Goal: Transaction & Acquisition: Purchase product/service

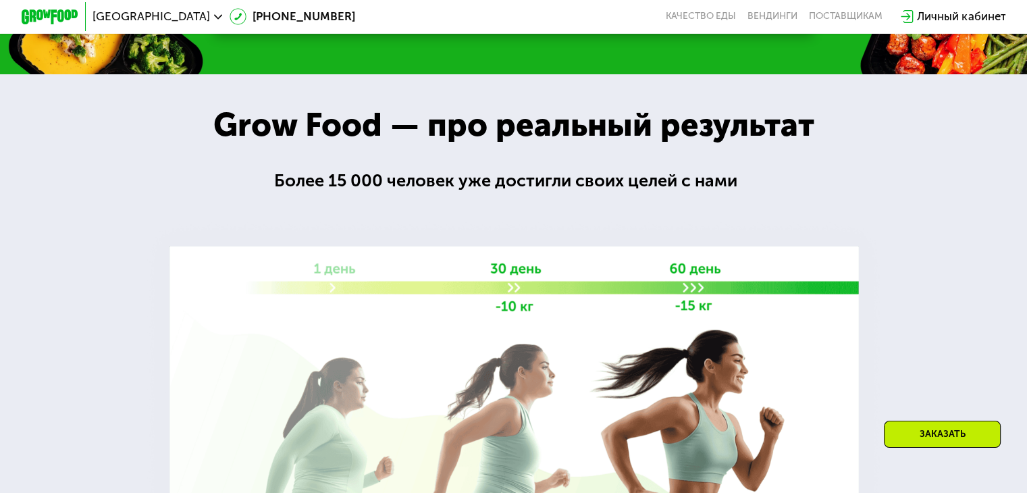
scroll to position [2026, 0]
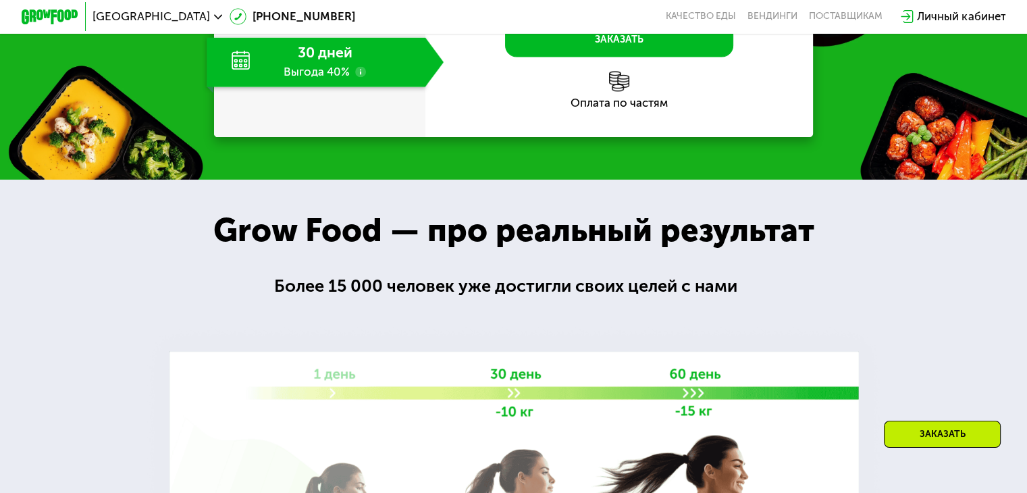
drag, startPoint x: 351, startPoint y: 289, endPoint x: 805, endPoint y: 194, distance: 463.2
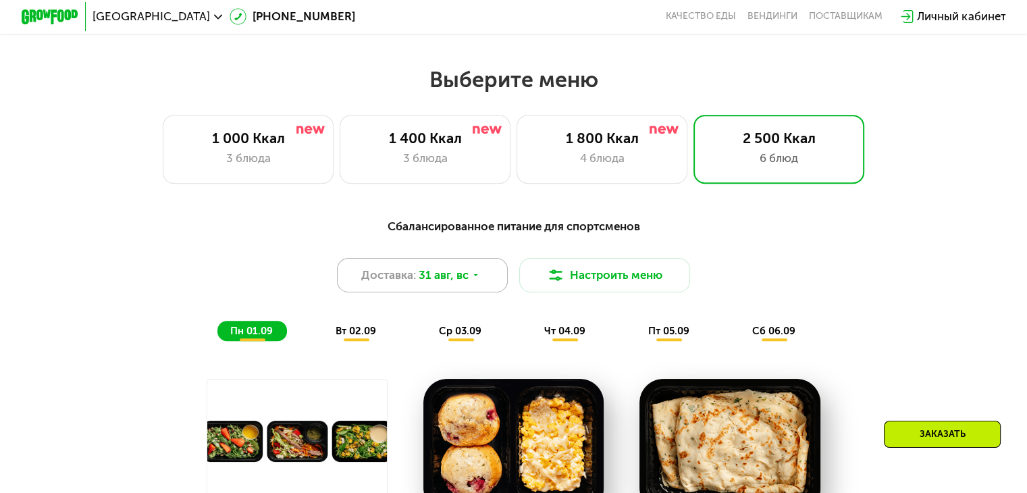
scroll to position [496, 0]
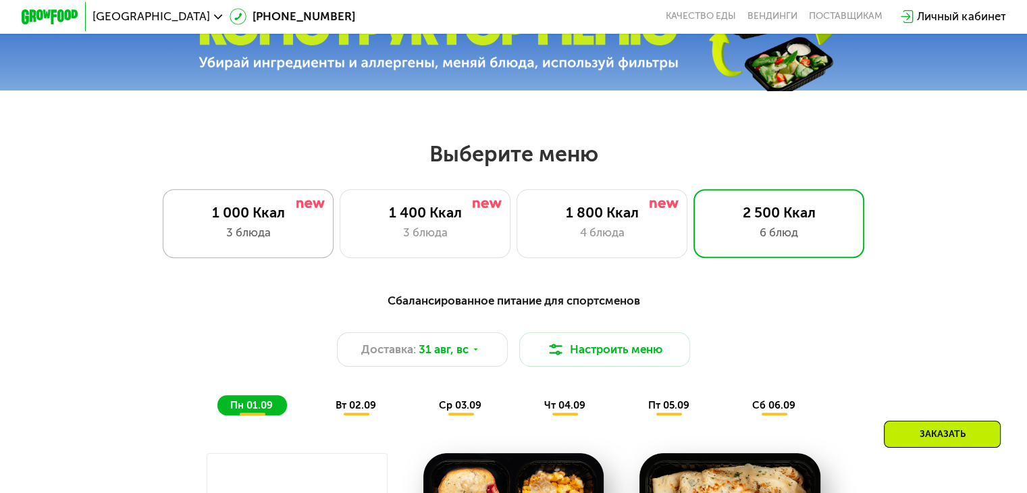
click at [277, 238] on div "3 блюда" at bounding box center [248, 232] width 141 height 17
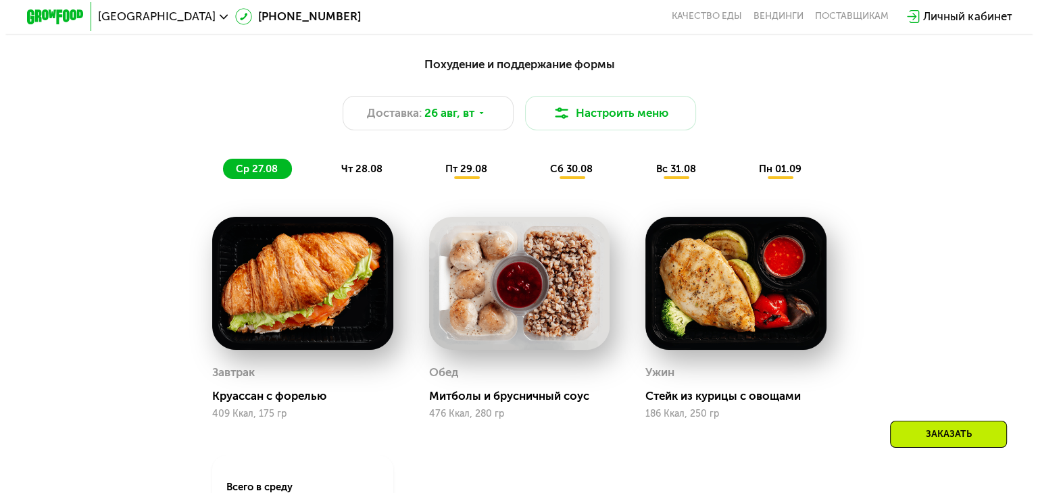
scroll to position [721, 0]
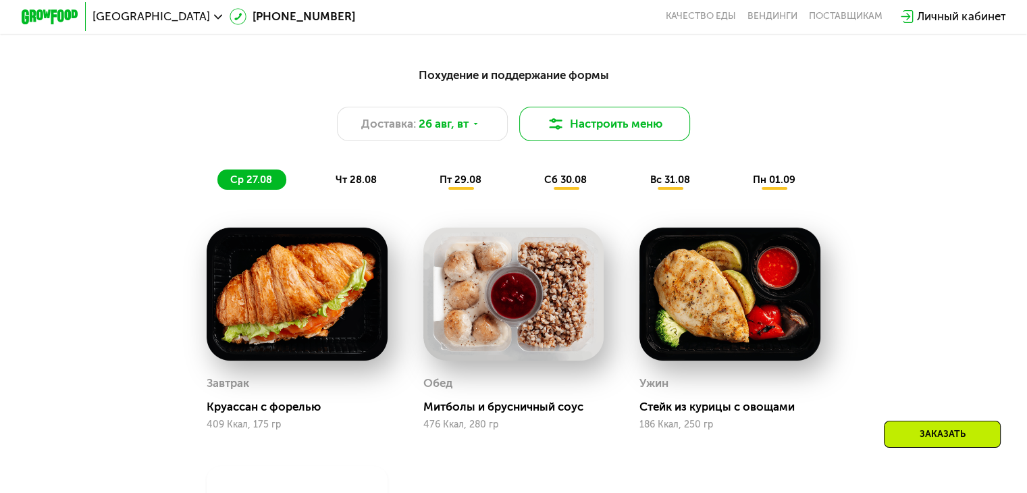
click at [645, 130] on button "Настроить меню" at bounding box center [605, 124] width 172 height 34
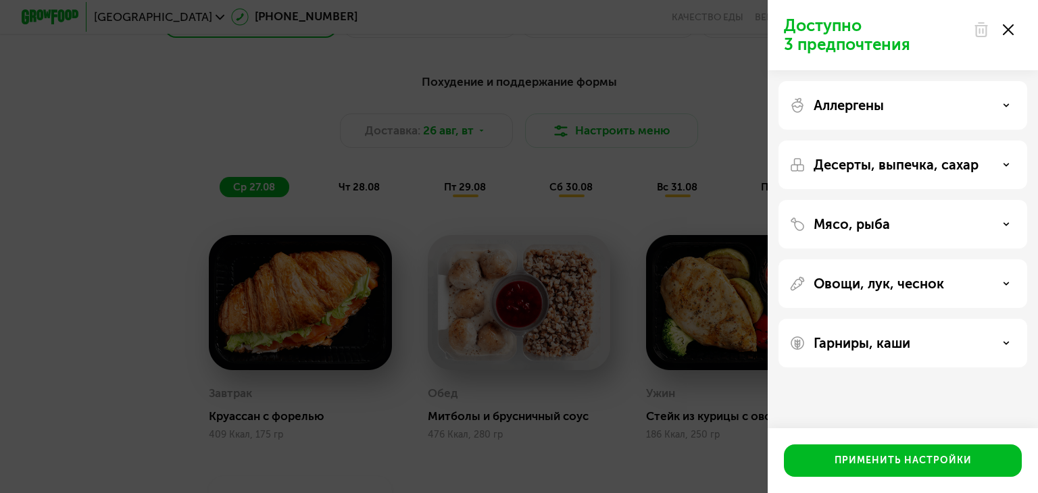
click at [915, 107] on div "Аллергены" at bounding box center [902, 105] width 227 height 16
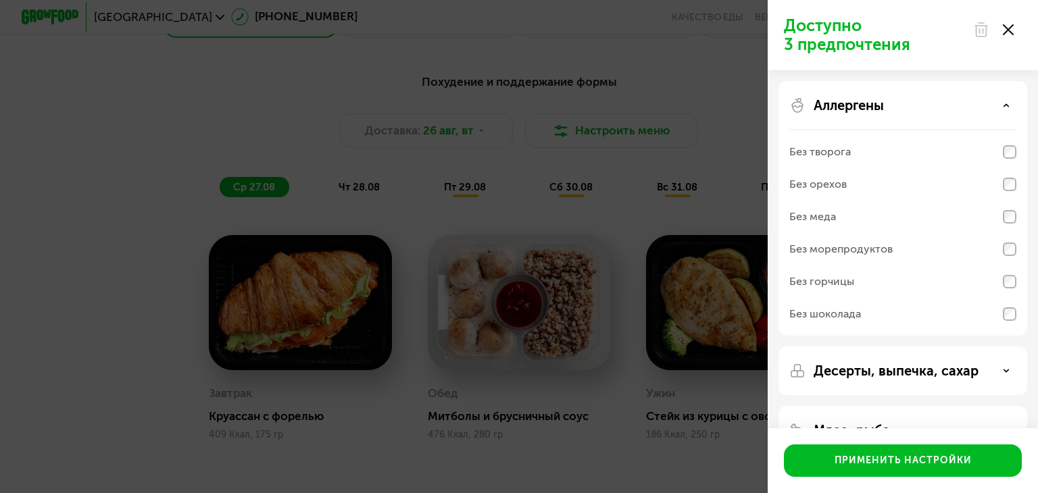
click at [912, 111] on div "Аллергены" at bounding box center [902, 105] width 227 height 16
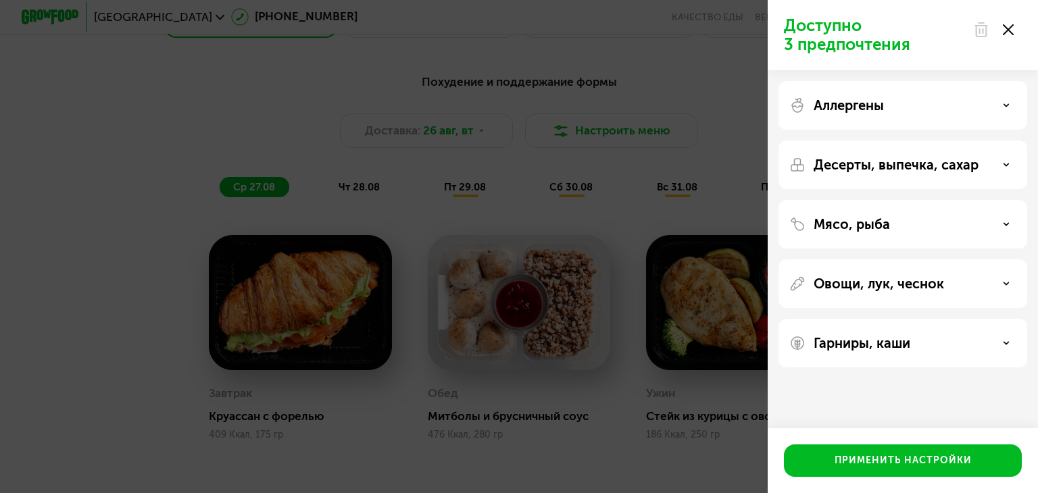
click at [909, 112] on div "Аллергены" at bounding box center [902, 105] width 227 height 16
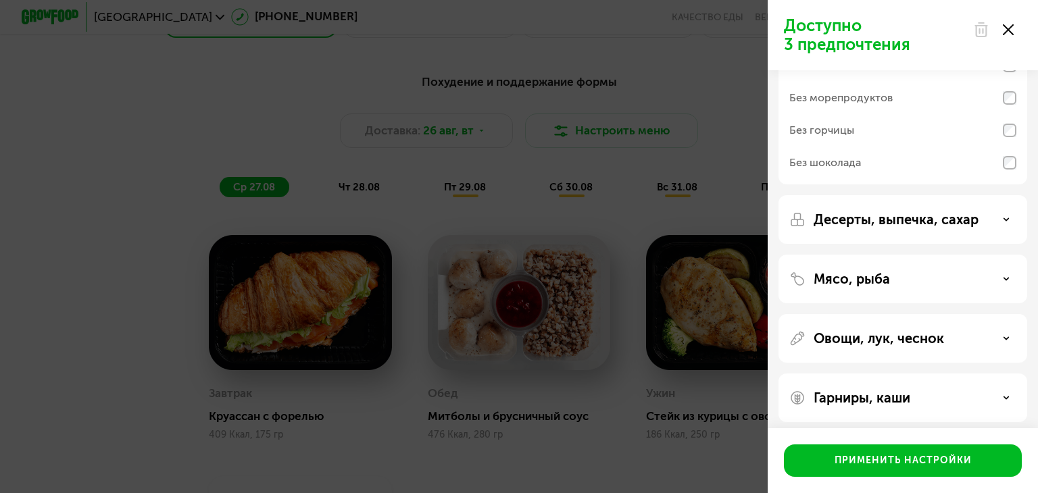
scroll to position [159, 0]
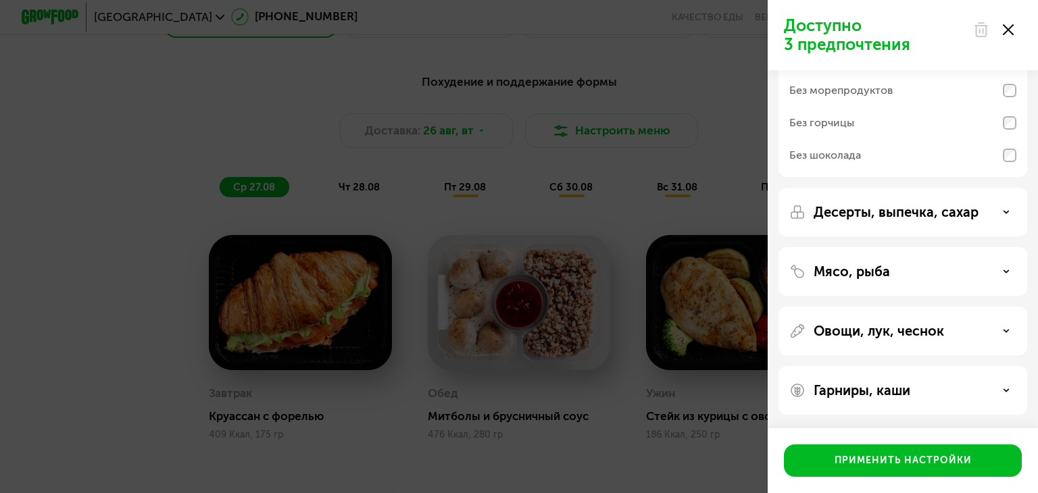
click at [846, 385] on p "Гарниры, каши" at bounding box center [861, 390] width 97 height 16
click at [844, 382] on p "Гарниры, каши" at bounding box center [861, 390] width 97 height 16
click at [814, 383] on p "Гарниры, каши" at bounding box center [861, 390] width 97 height 16
click at [843, 392] on p "Гарниры, каши" at bounding box center [861, 390] width 97 height 16
click at [882, 377] on div "Гарниры, каши" at bounding box center [902, 390] width 249 height 49
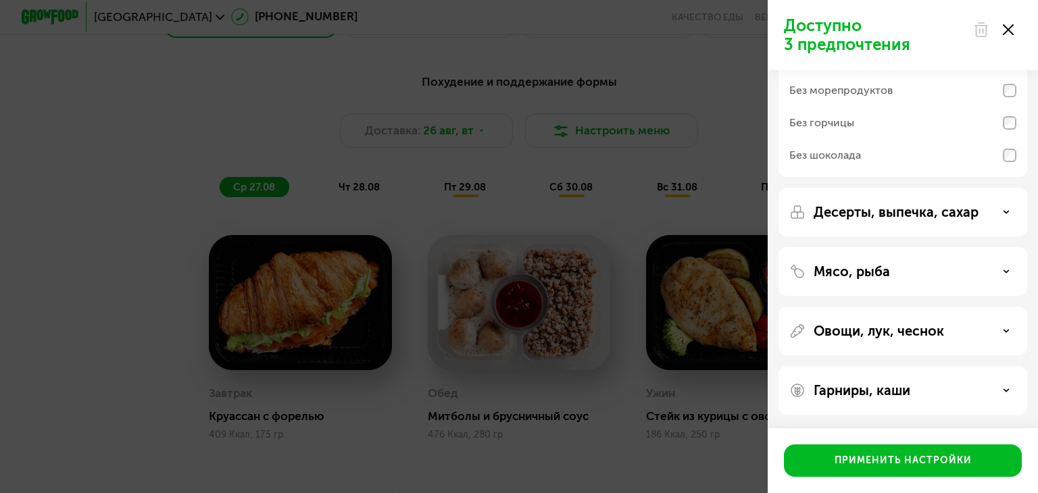
click at [884, 387] on p "Гарниры, каши" at bounding box center [861, 390] width 97 height 16
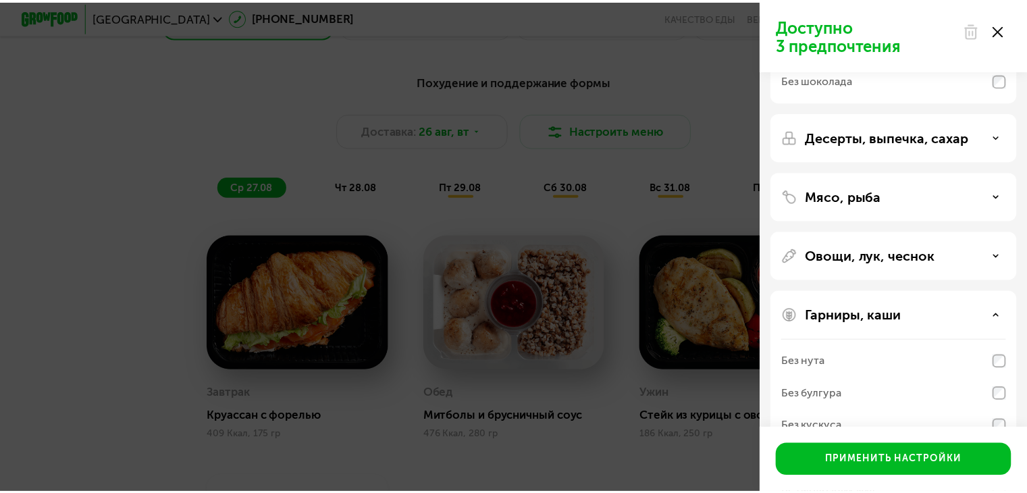
scroll to position [332, 0]
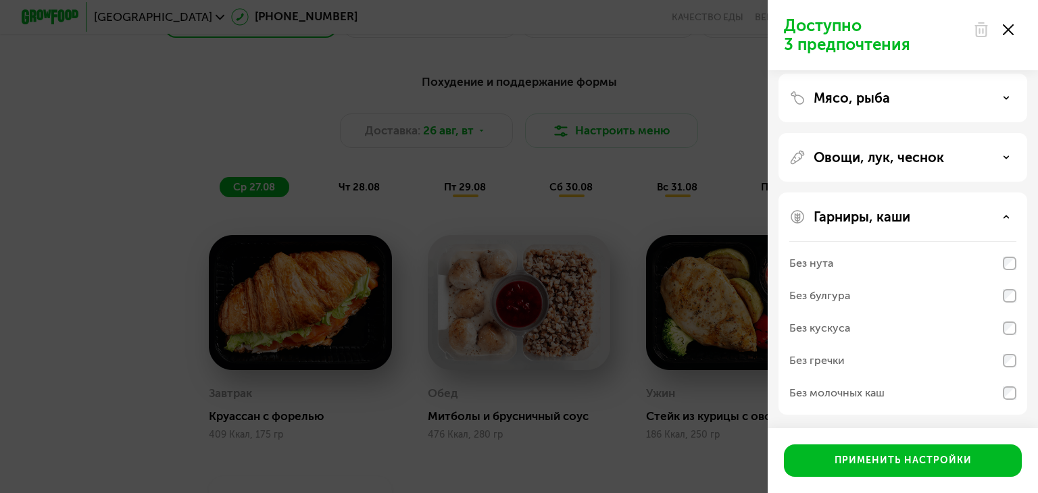
click at [584, 447] on div "Доступно 3 предпочтения Аллергены Без творога Без орехов Без меда Без морепроду…" at bounding box center [519, 246] width 1038 height 493
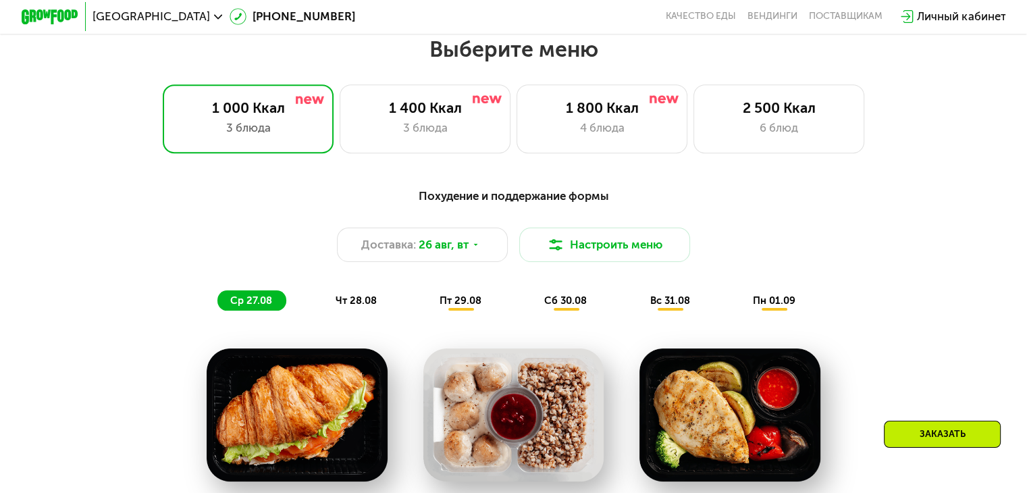
scroll to position [586, 0]
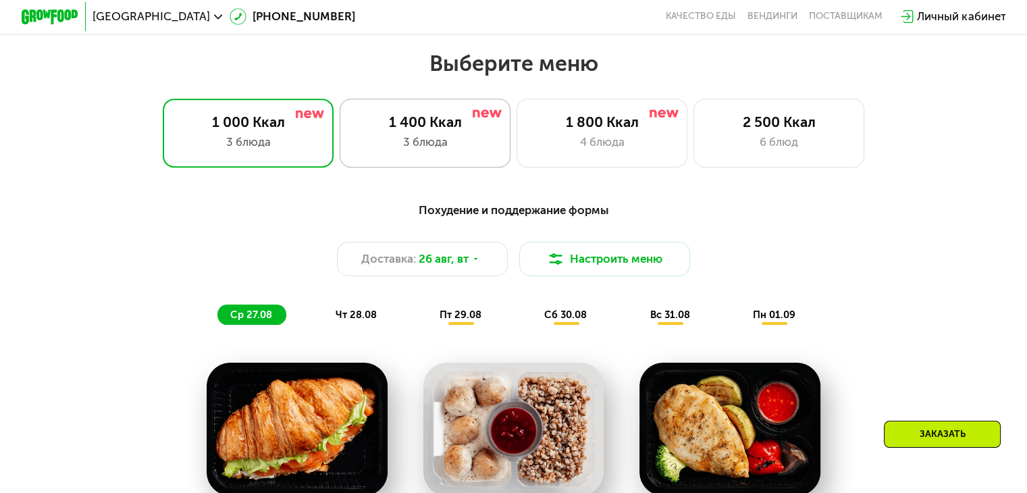
click at [484, 130] on div "1 400 Ккал" at bounding box center [425, 121] width 141 height 17
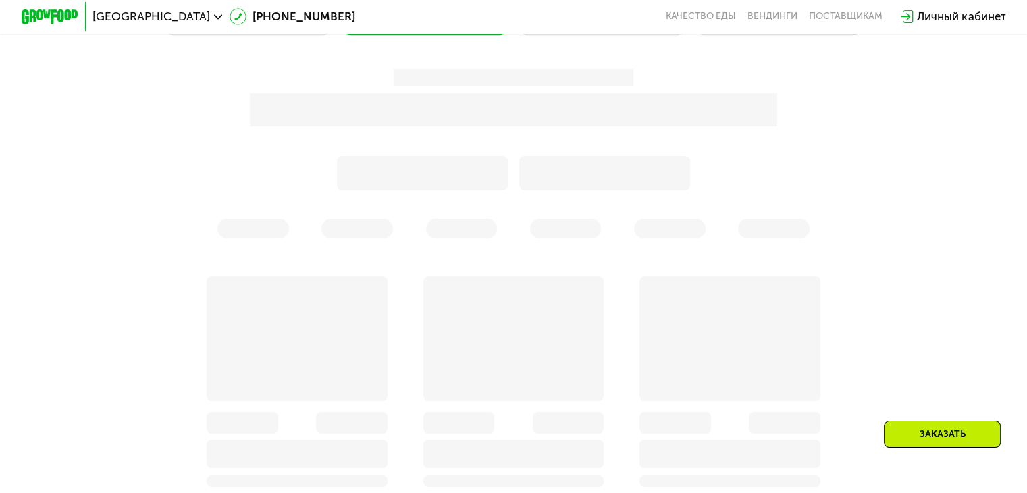
scroll to position [721, 0]
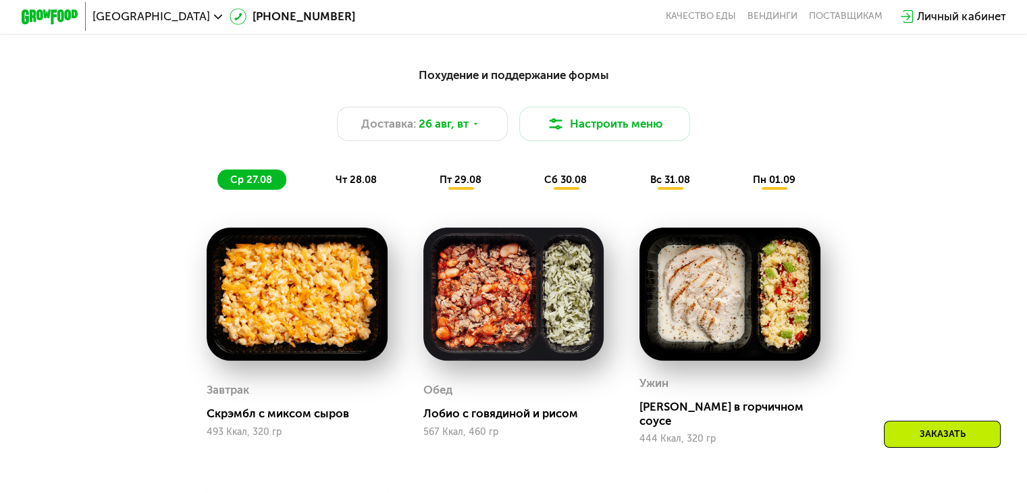
click at [354, 186] on span "чт 28.08" at bounding box center [355, 180] width 41 height 12
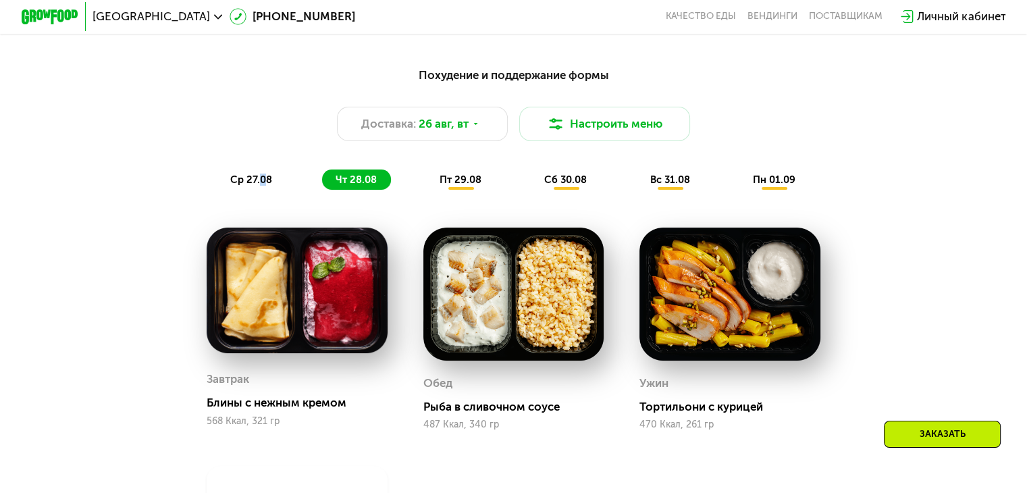
click at [259, 180] on span "ср 27.08" at bounding box center [251, 180] width 42 height 12
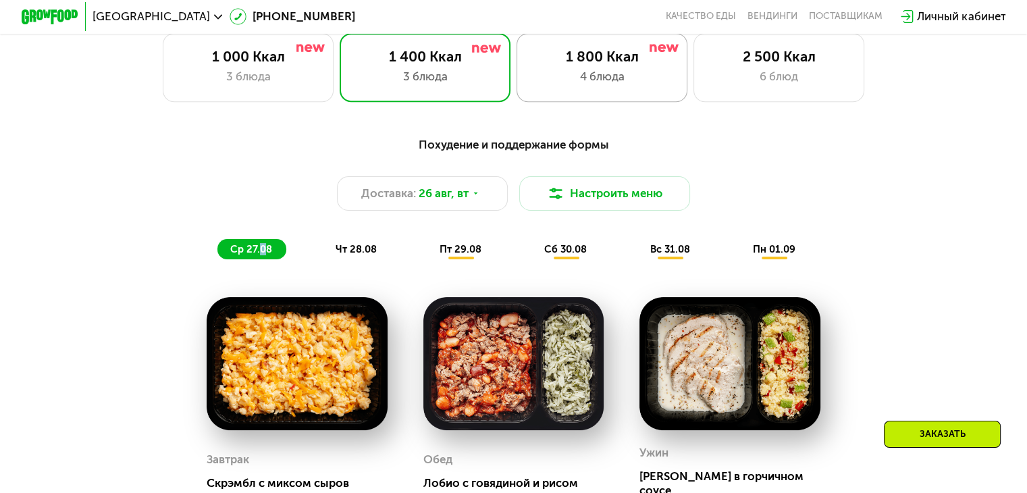
scroll to position [631, 0]
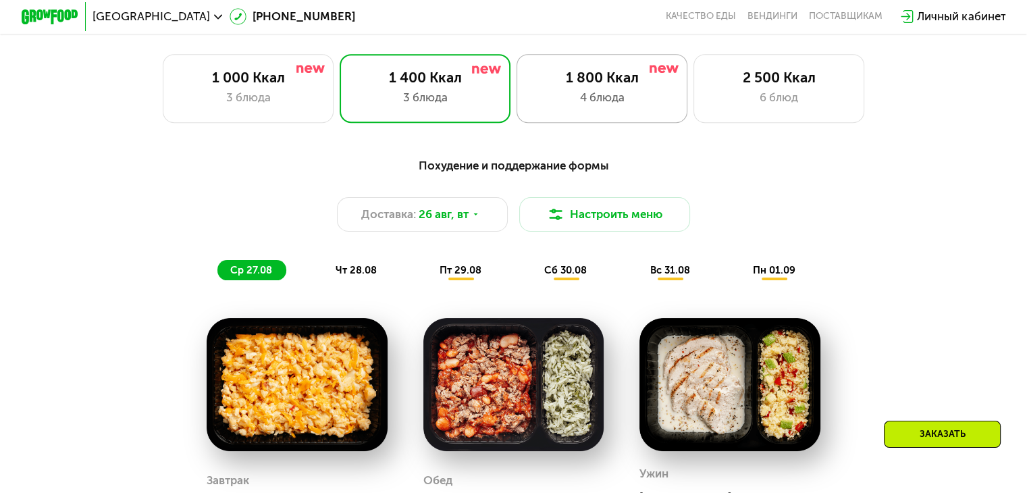
click at [592, 103] on div "4 блюда" at bounding box center [602, 97] width 141 height 17
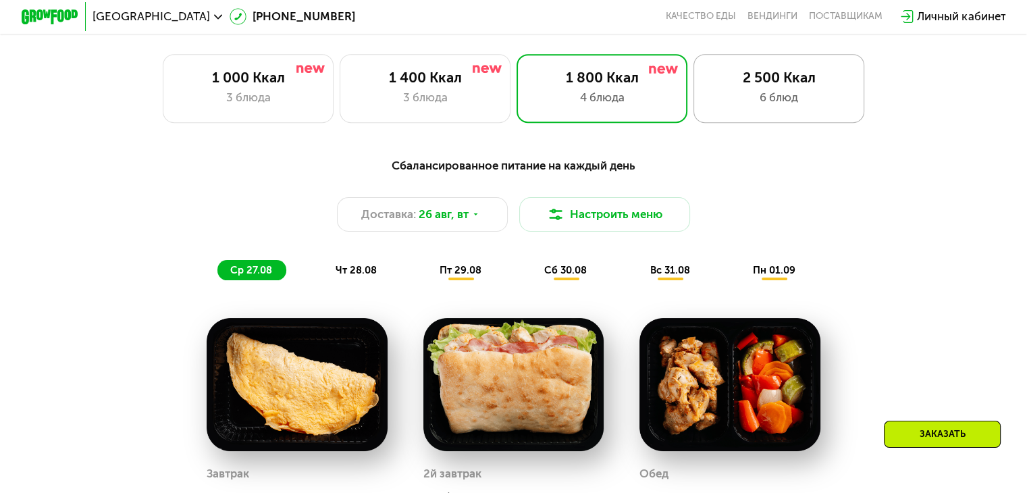
click at [769, 105] on div "6 блюд" at bounding box center [779, 97] width 141 height 17
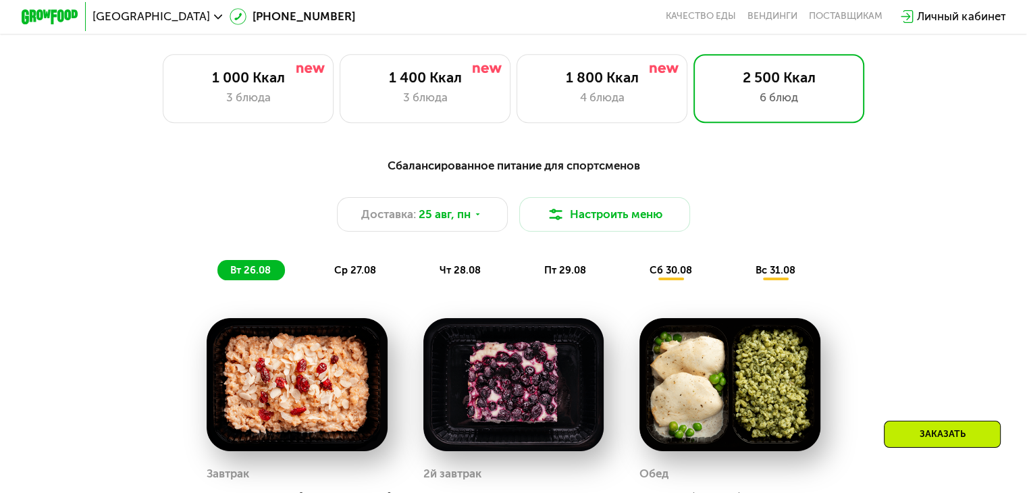
click at [265, 276] on span "вт 26.08" at bounding box center [250, 270] width 41 height 12
click at [346, 276] on span "ср 27.08" at bounding box center [355, 270] width 42 height 12
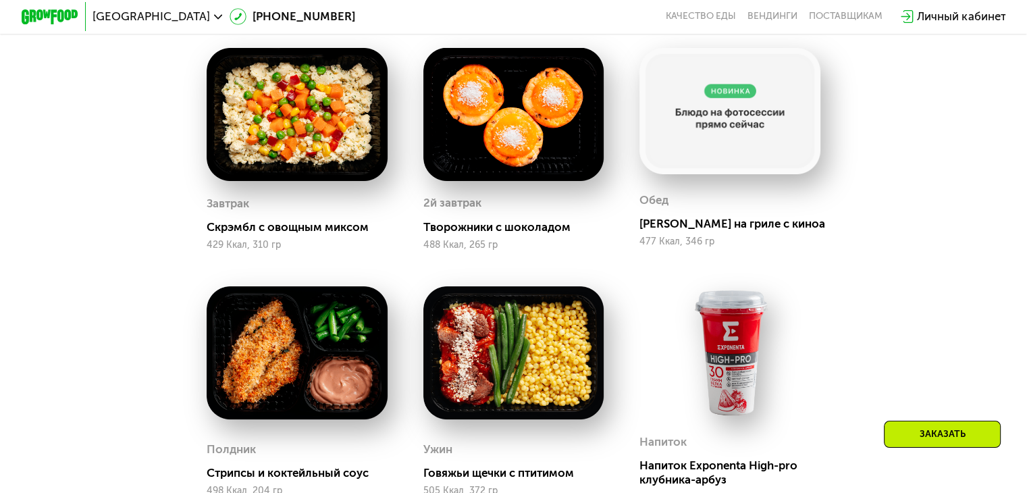
scroll to position [721, 0]
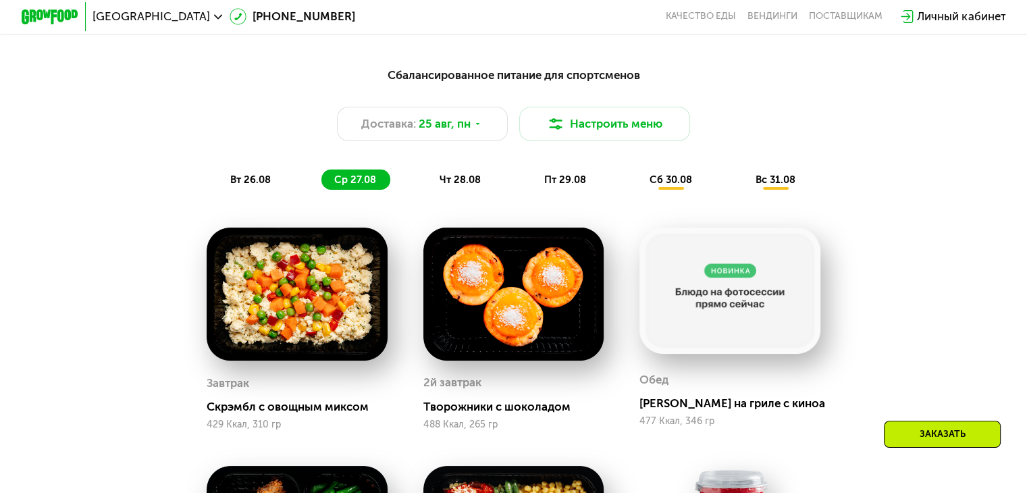
click at [462, 186] on span "чт 28.08" at bounding box center [460, 180] width 41 height 12
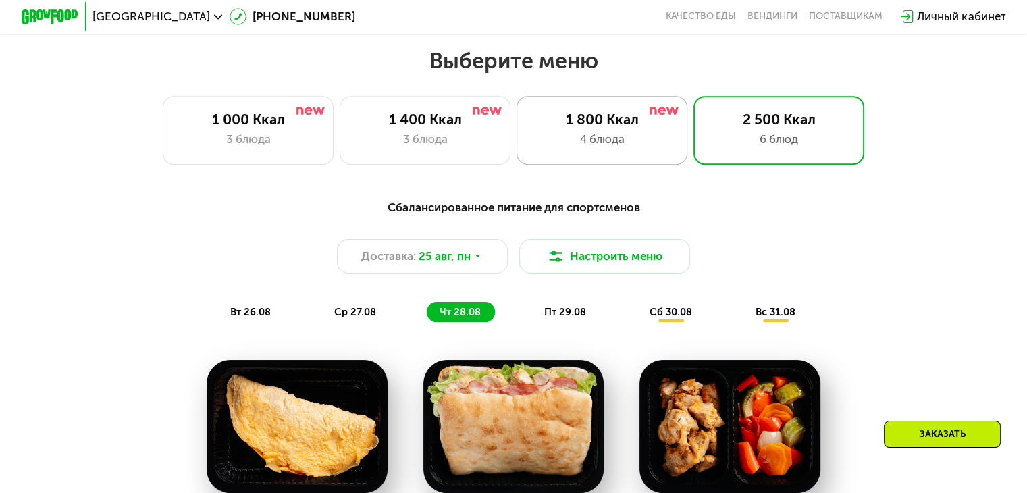
scroll to position [586, 0]
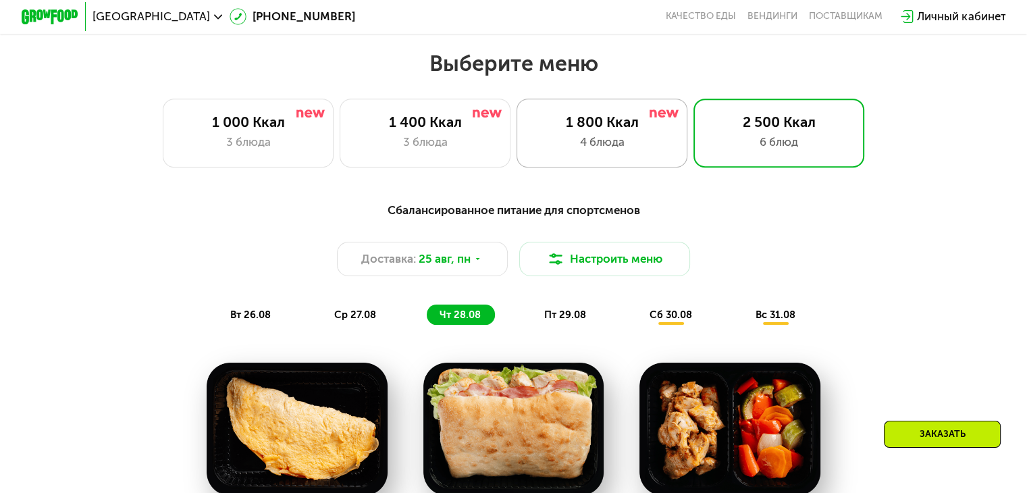
click at [694, 136] on div "1 800 Ккал 4 блюда" at bounding box center [780, 133] width 172 height 68
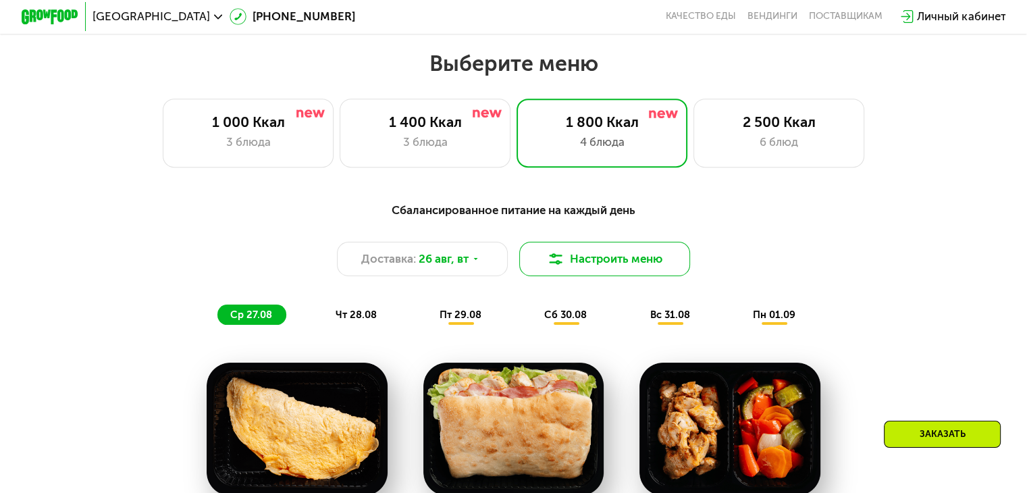
click at [630, 273] on button "Настроить меню" at bounding box center [605, 259] width 172 height 34
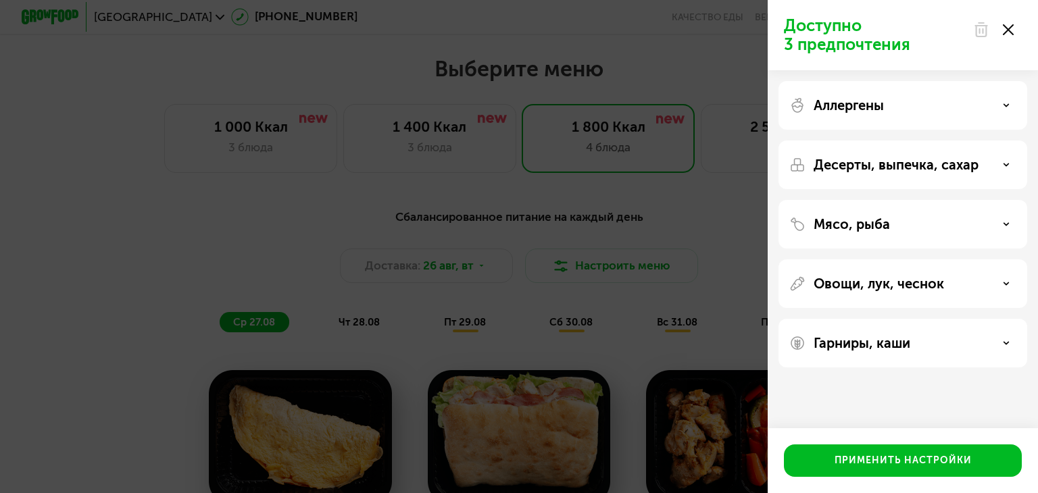
click at [863, 141] on div "Аллергены" at bounding box center [902, 165] width 249 height 49
click at [865, 111] on p "Аллергены" at bounding box center [848, 105] width 70 height 16
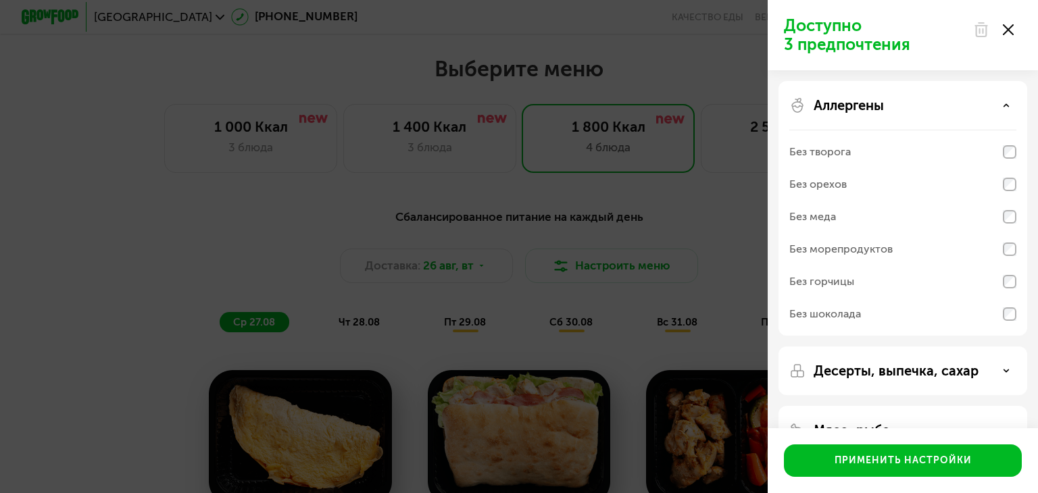
click at [861, 111] on p "Аллергены" at bounding box center [848, 105] width 70 height 16
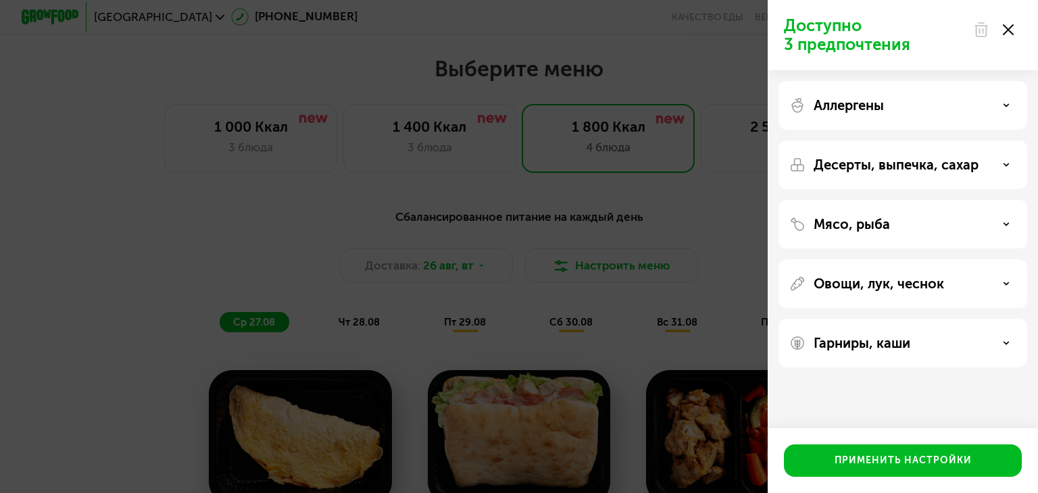
click at [733, 190] on div "Доступно 3 предпочтения Аллергены Десерты, выпечка, сахар Мясо, рыба Овощи, лук…" at bounding box center [519, 246] width 1038 height 493
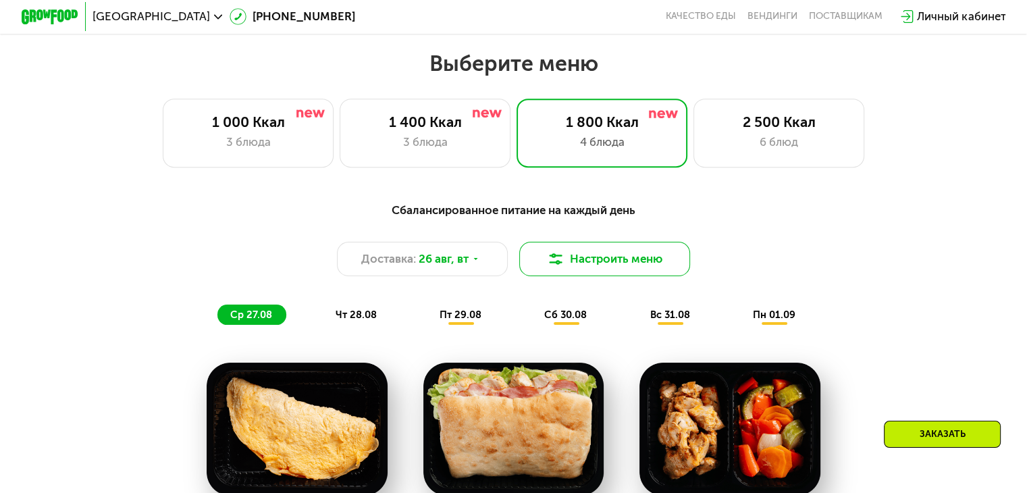
click at [675, 265] on button "Настроить меню" at bounding box center [605, 259] width 172 height 34
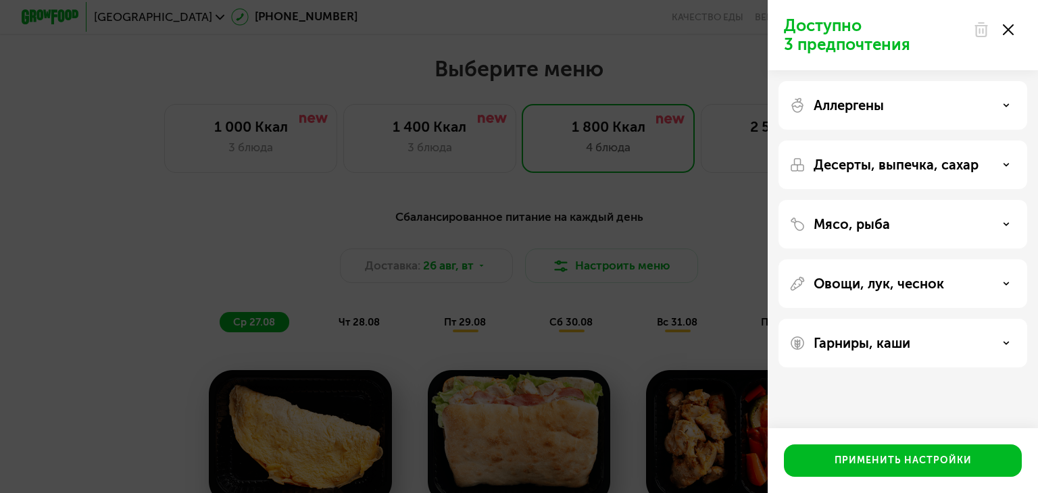
click at [705, 237] on div "Доступно 3 предпочтения Аллергены Десерты, выпечка, сахар Мясо, рыба Овощи, лук…" at bounding box center [519, 246] width 1038 height 493
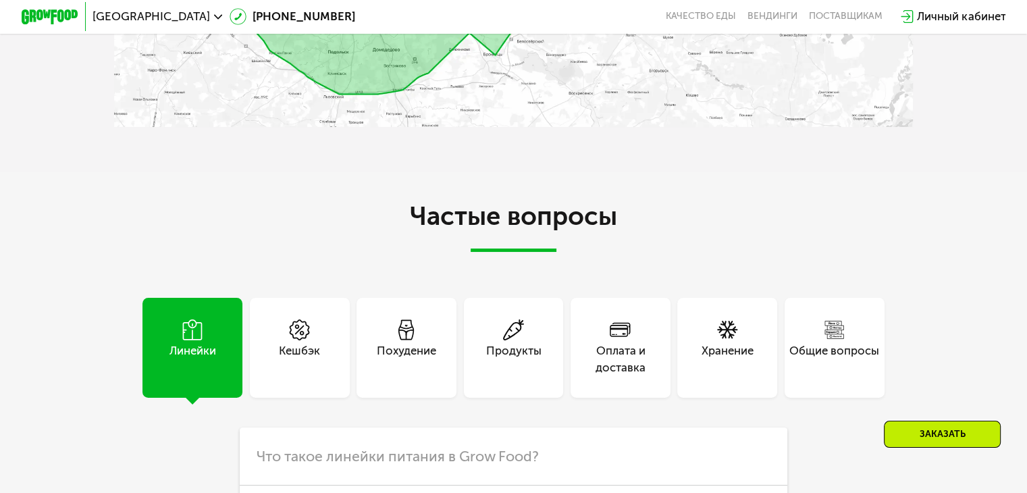
scroll to position [3332, 0]
click at [730, 371] on div "Хранение" at bounding box center [728, 359] width 52 height 34
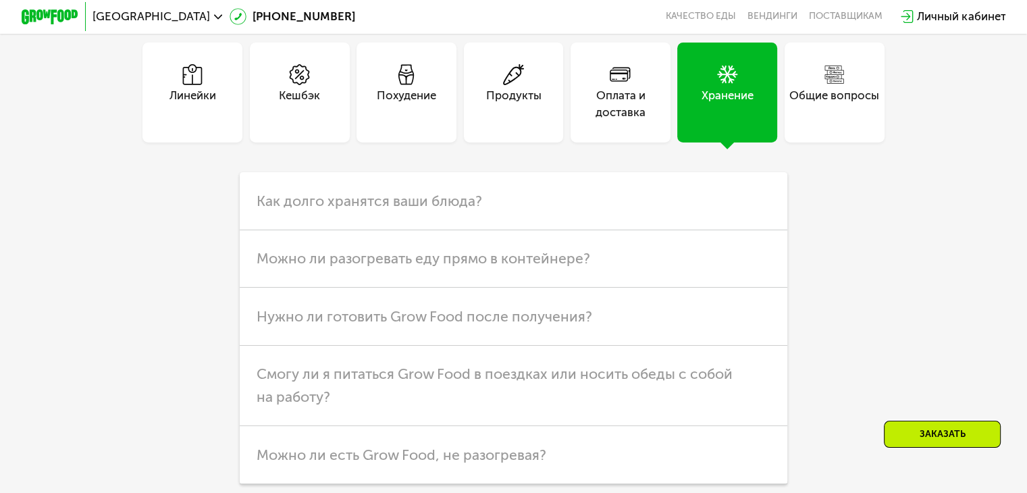
scroll to position [3602, 0]
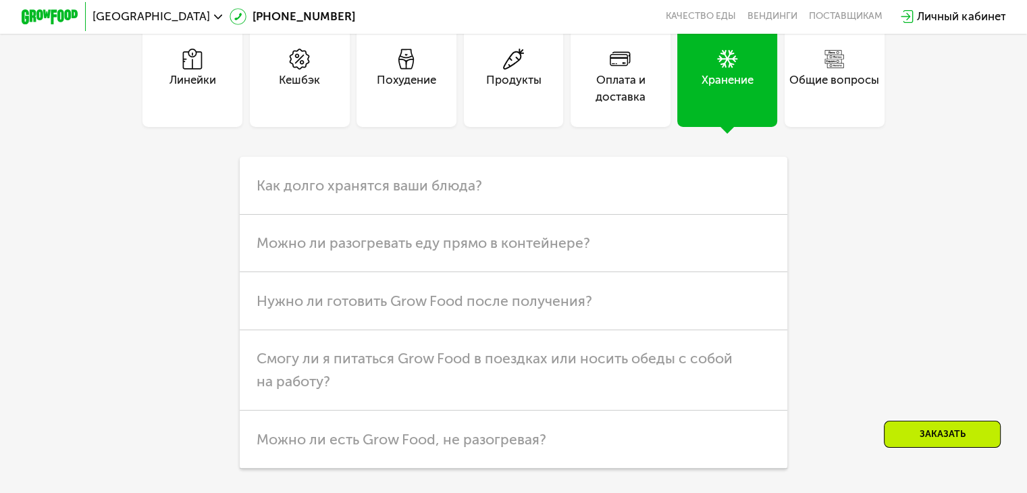
click at [765, 202] on div at bounding box center [766, 190] width 9 height 23
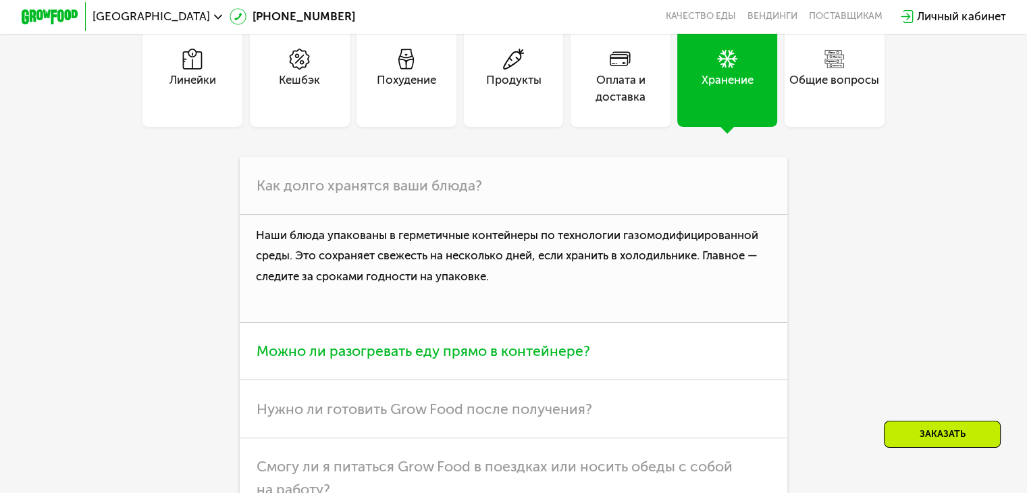
click at [452, 359] on span "Можно ли разогревать еду прямо в контейнере?" at bounding box center [424, 350] width 334 height 17
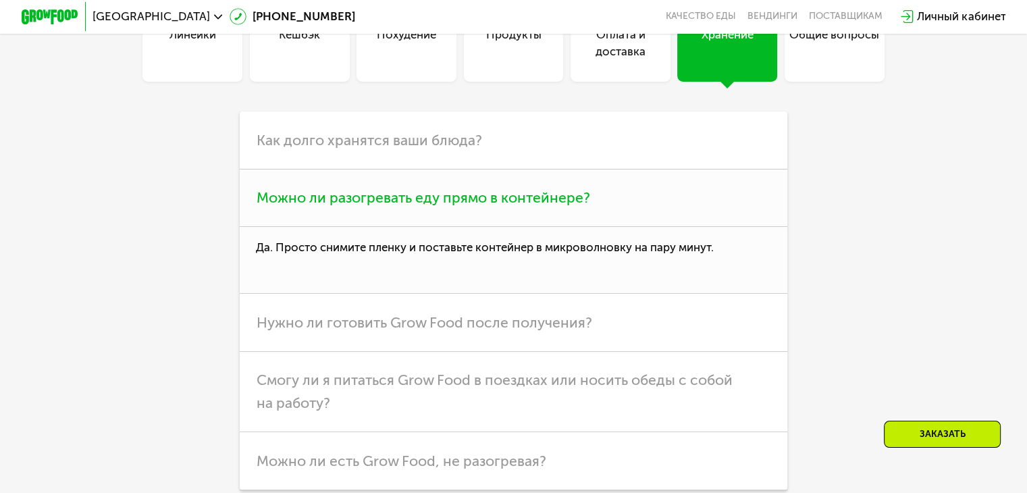
scroll to position [3738, 0]
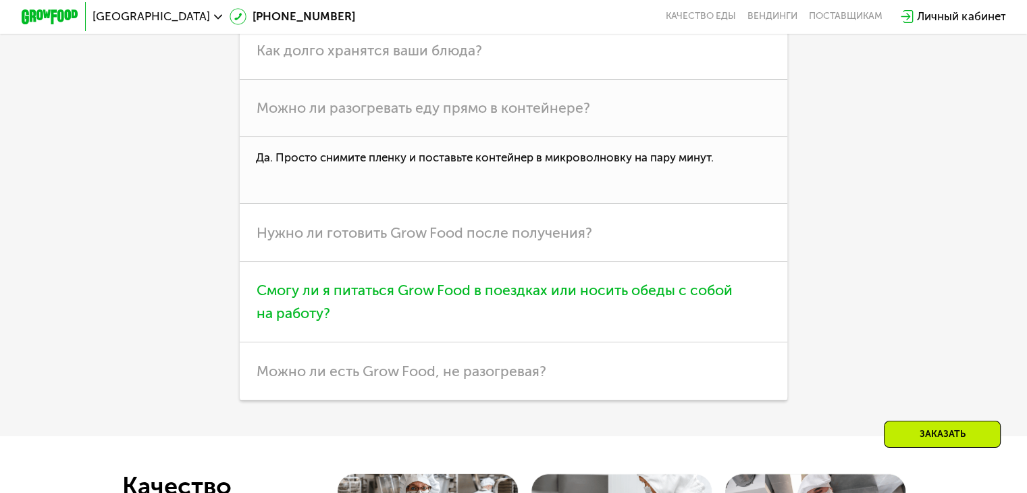
click at [484, 322] on span "Смогу ли я питаться Grow Food в поездках или носить обеды с собой на работу?" at bounding box center [495, 302] width 476 height 40
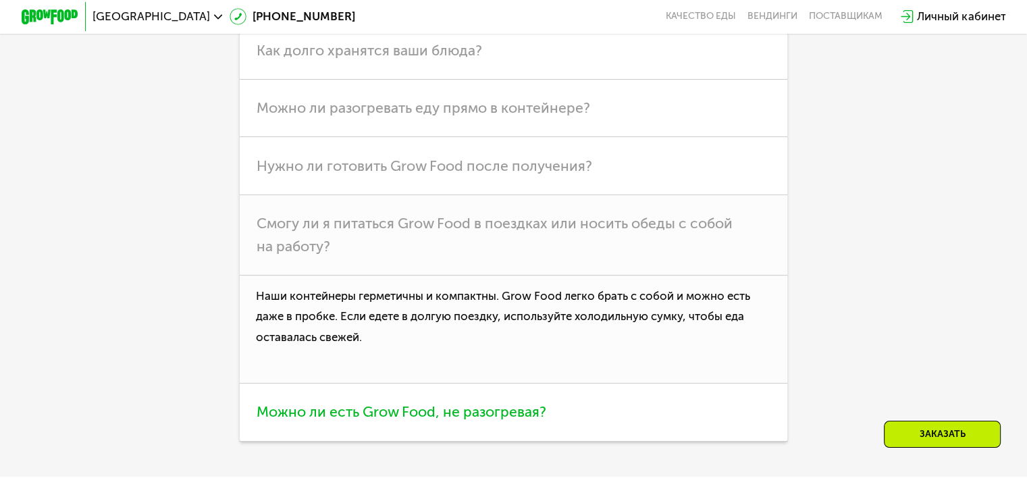
click at [470, 420] on span "Можно ли есть Grow Food, не разогревая?" at bounding box center [402, 411] width 290 height 17
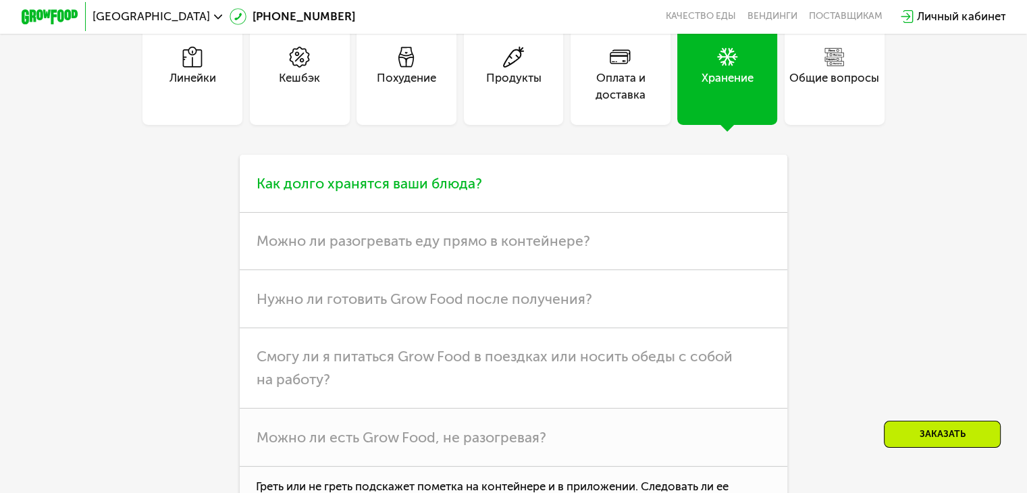
scroll to position [3602, 0]
click at [440, 214] on h3 "Как долго хранятся ваши блюда?" at bounding box center [514, 185] width 548 height 57
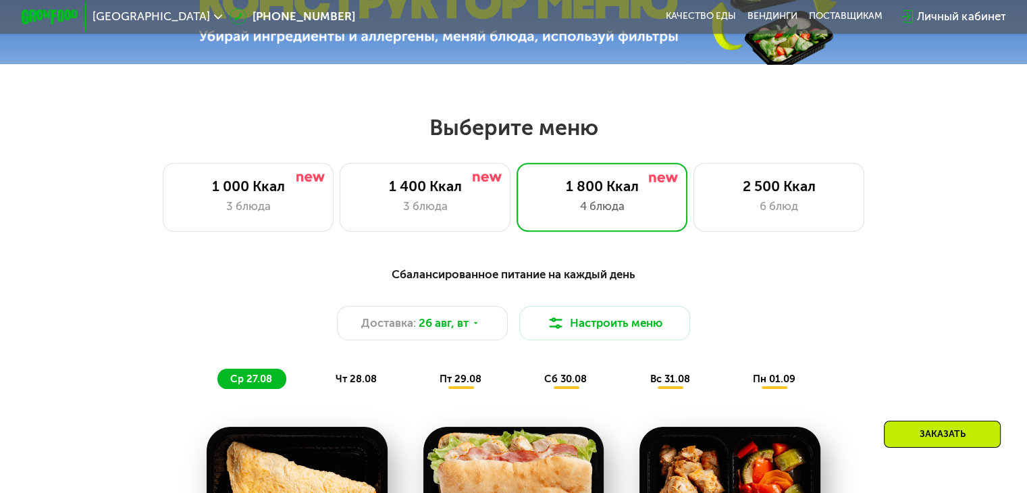
scroll to position [540, 0]
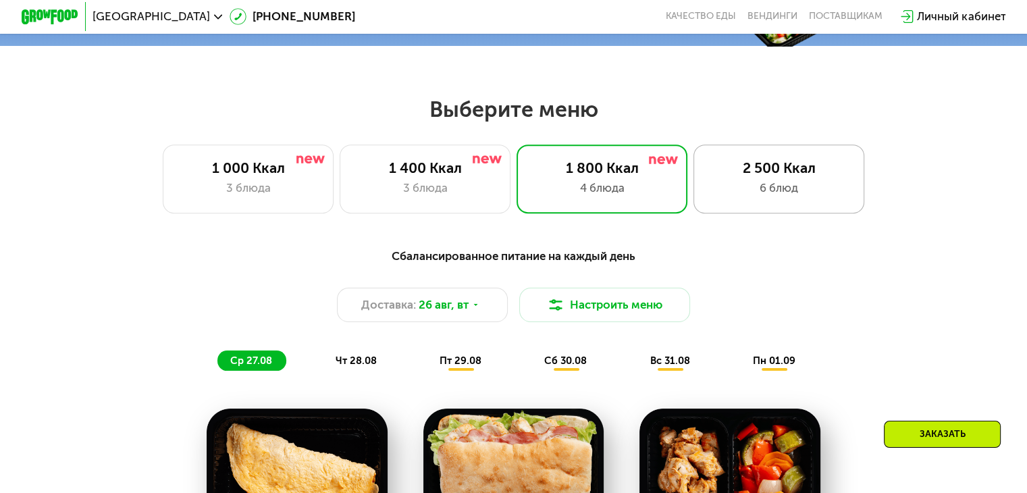
click at [794, 208] on div "2 500 Ккал 6 блюд" at bounding box center [780, 179] width 172 height 68
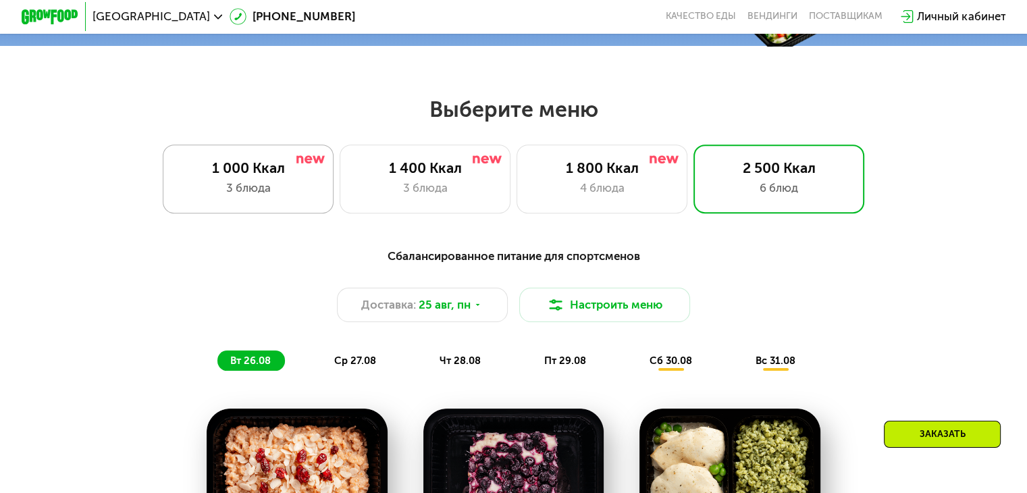
click at [286, 185] on div "3 блюда" at bounding box center [248, 188] width 141 height 17
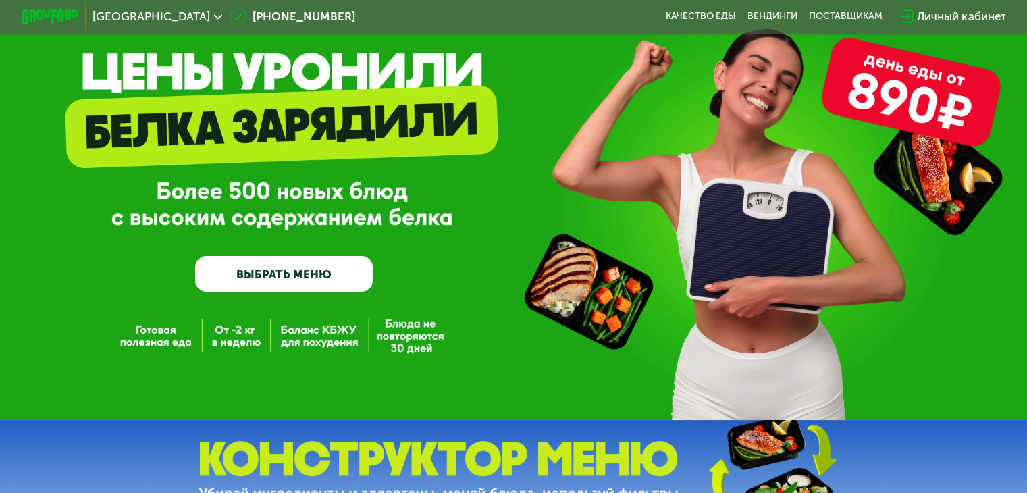
scroll to position [0, 0]
